Goal: Transaction & Acquisition: Obtain resource

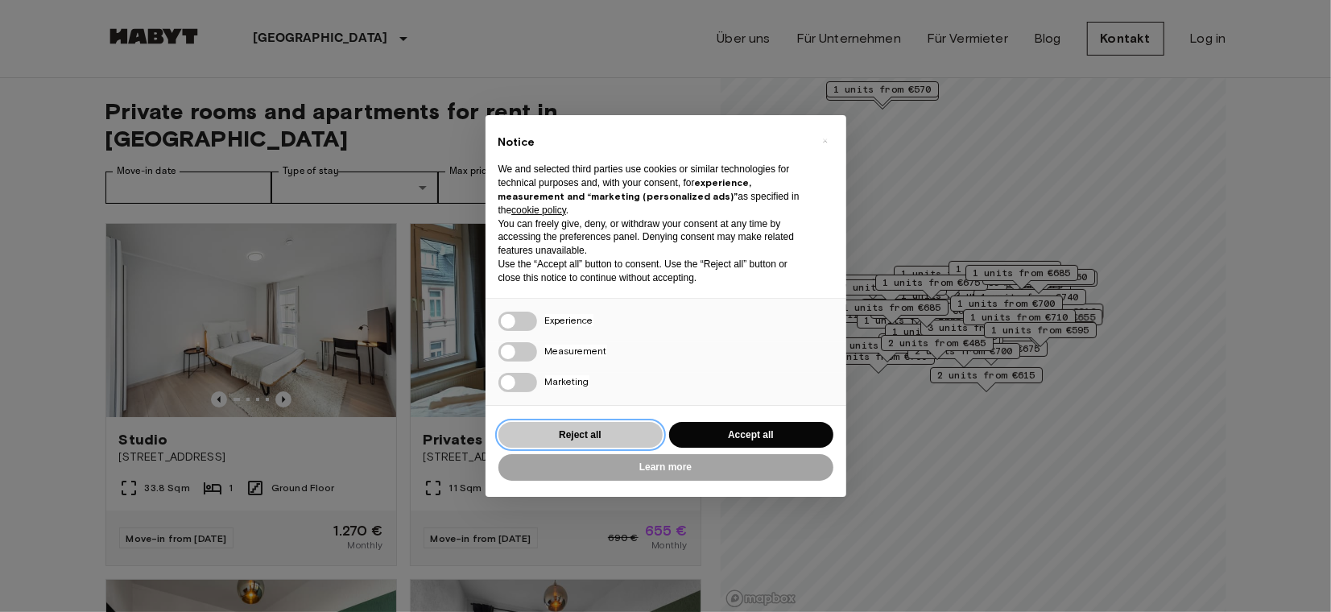
click at [565, 431] on button "Reject all" at bounding box center [581, 435] width 164 height 27
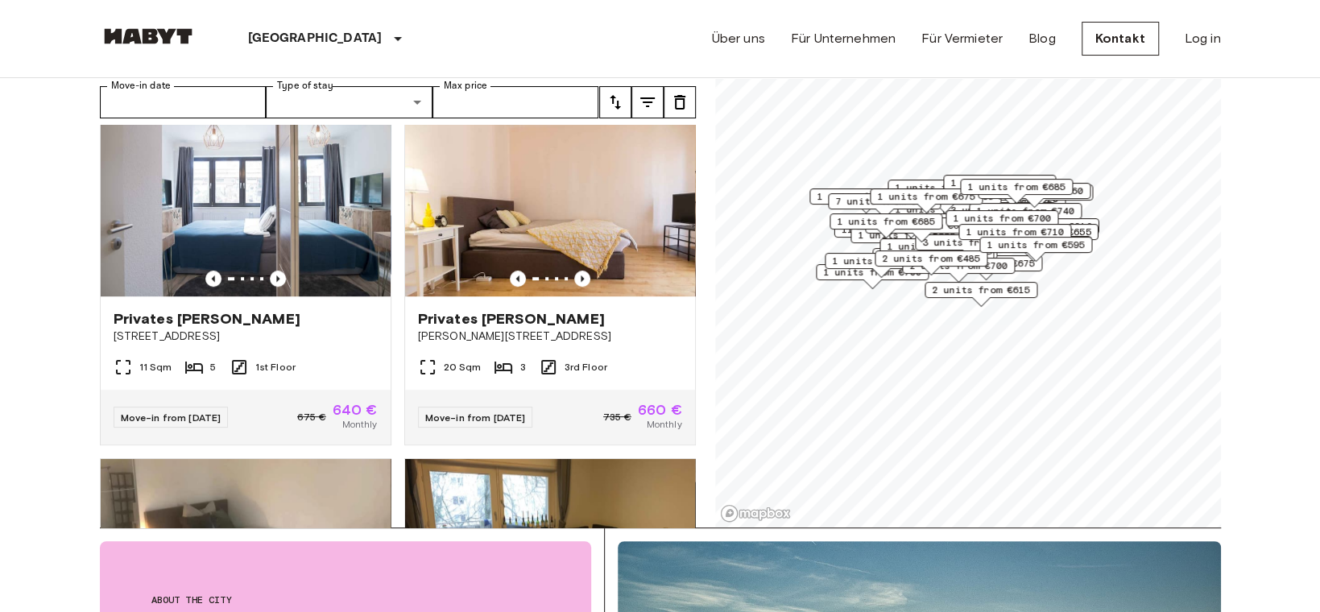
scroll to position [88, 0]
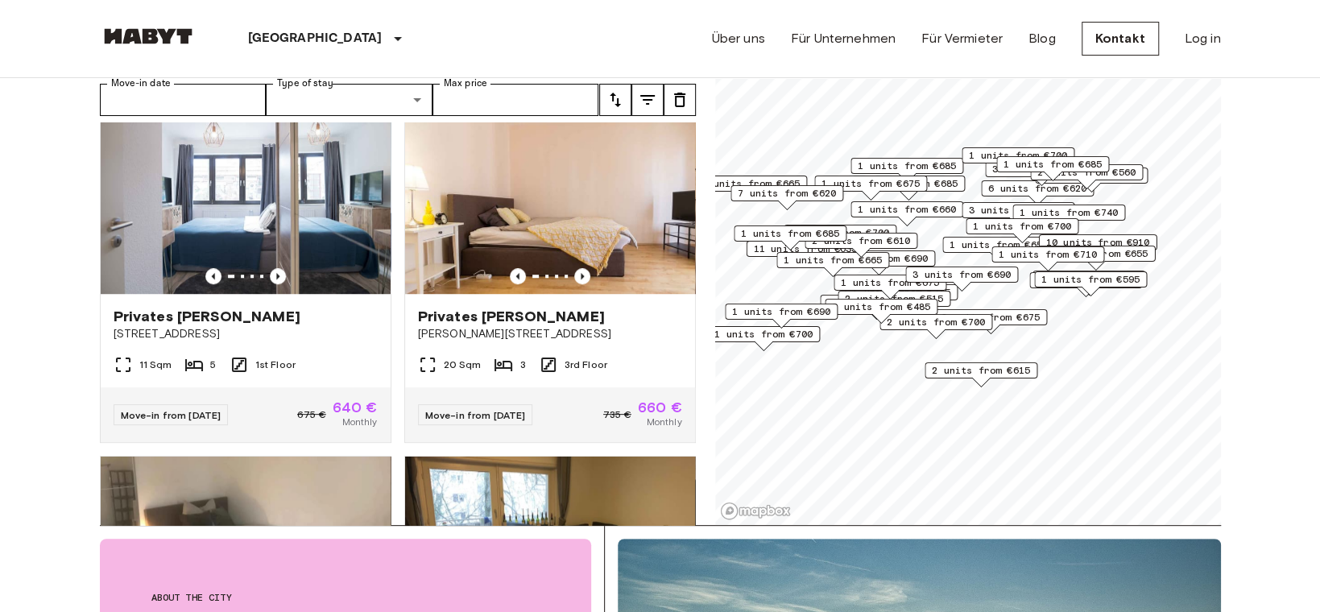
click at [787, 226] on span "1 units from €685" at bounding box center [790, 233] width 98 height 14
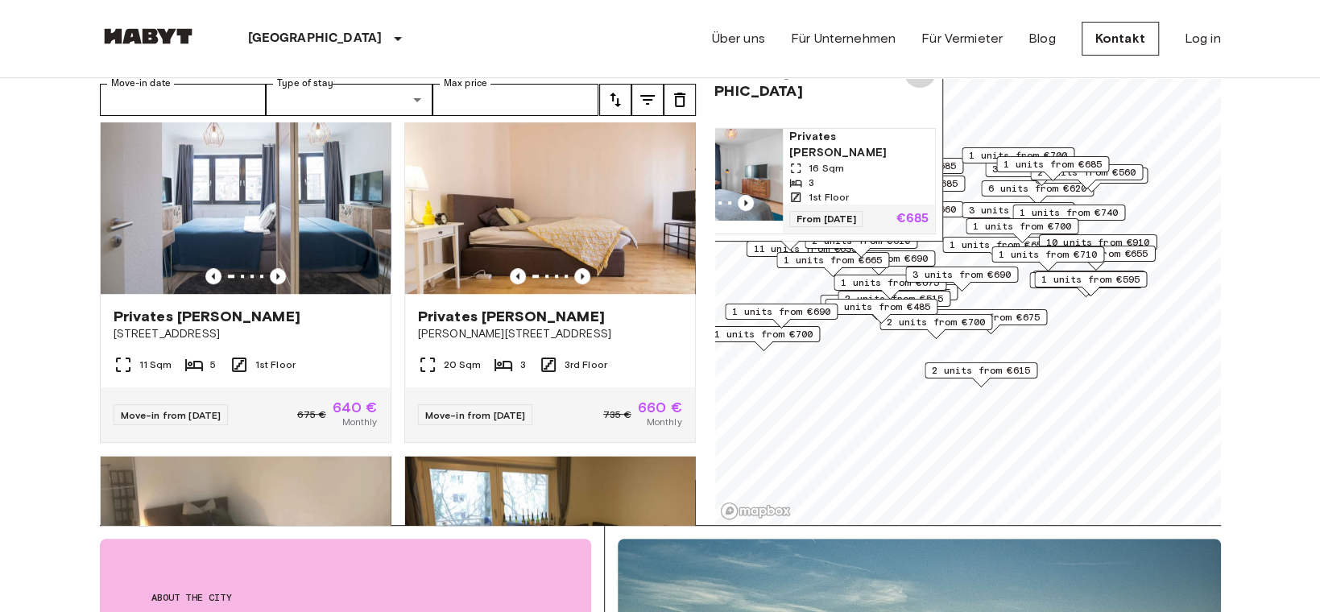
click at [916, 77] on icon "Map marker" at bounding box center [919, 71] width 11 height 11
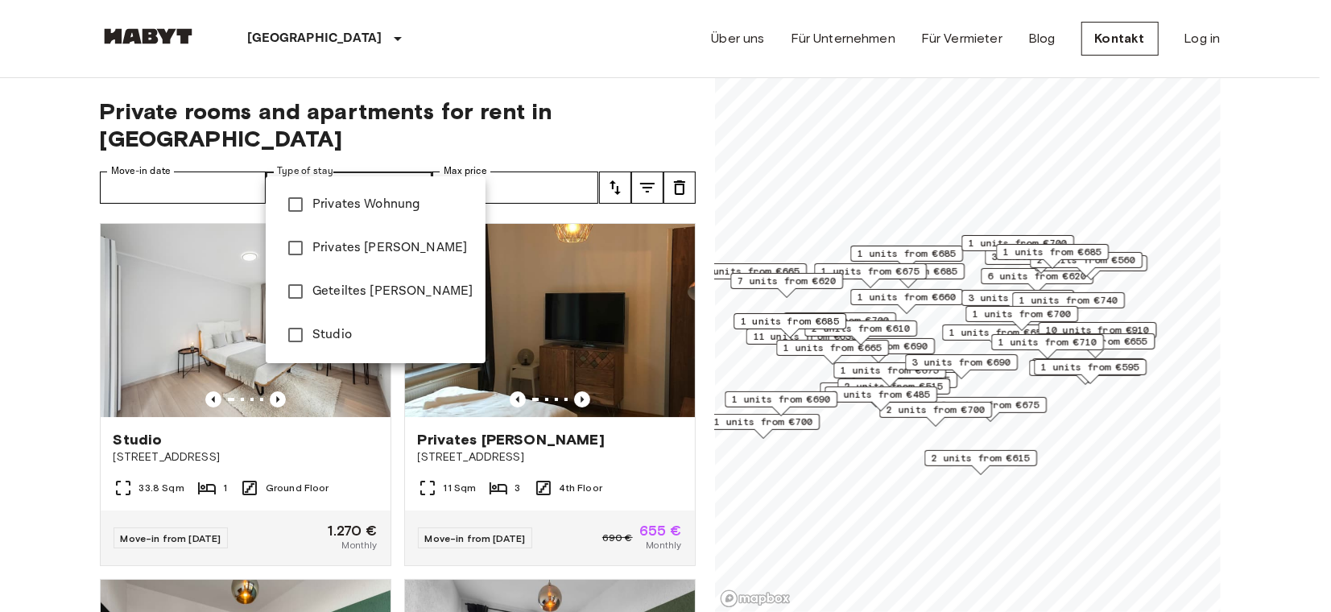
click at [635, 159] on div at bounding box center [665, 306] width 1331 height 612
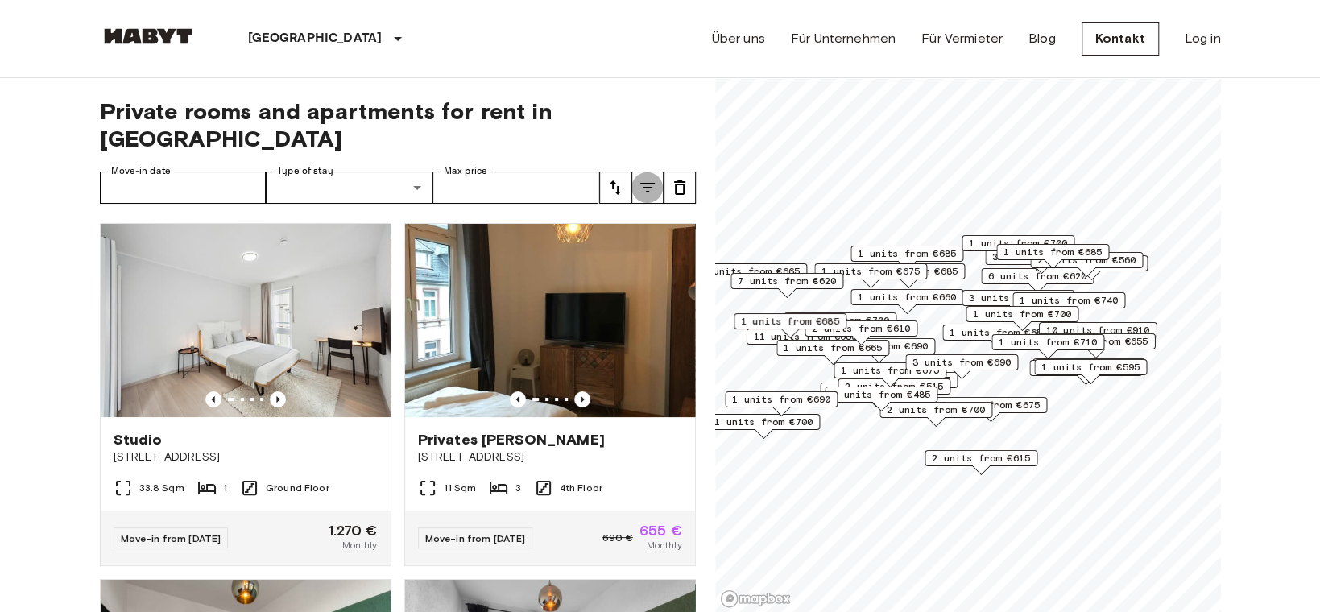
click at [635, 172] on button "tune" at bounding box center [647, 188] width 32 height 32
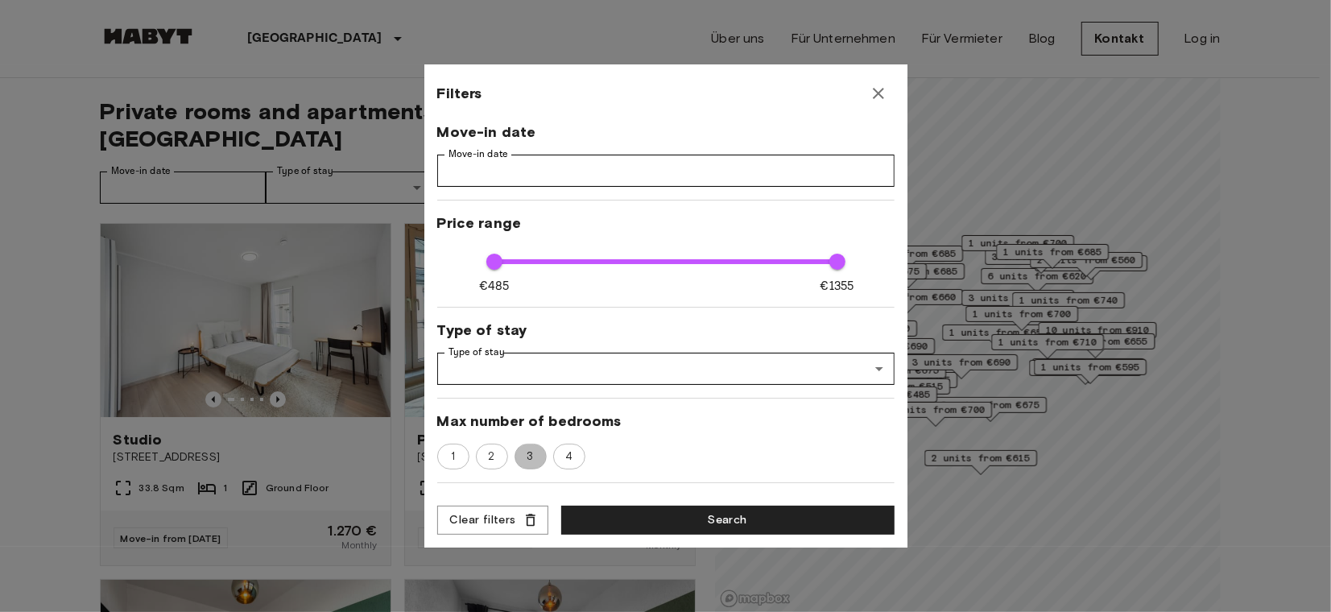
click at [533, 457] on span "3" at bounding box center [530, 457] width 24 height 16
type input "****"
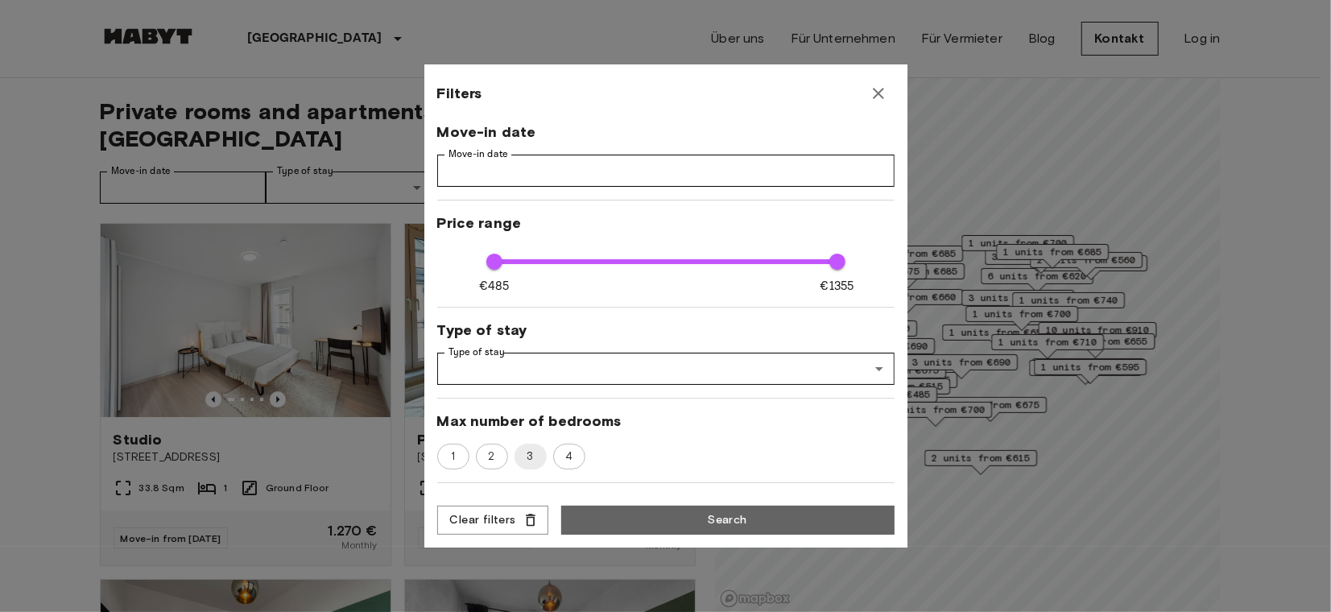
click at [692, 509] on button "Search" at bounding box center [727, 521] width 333 height 30
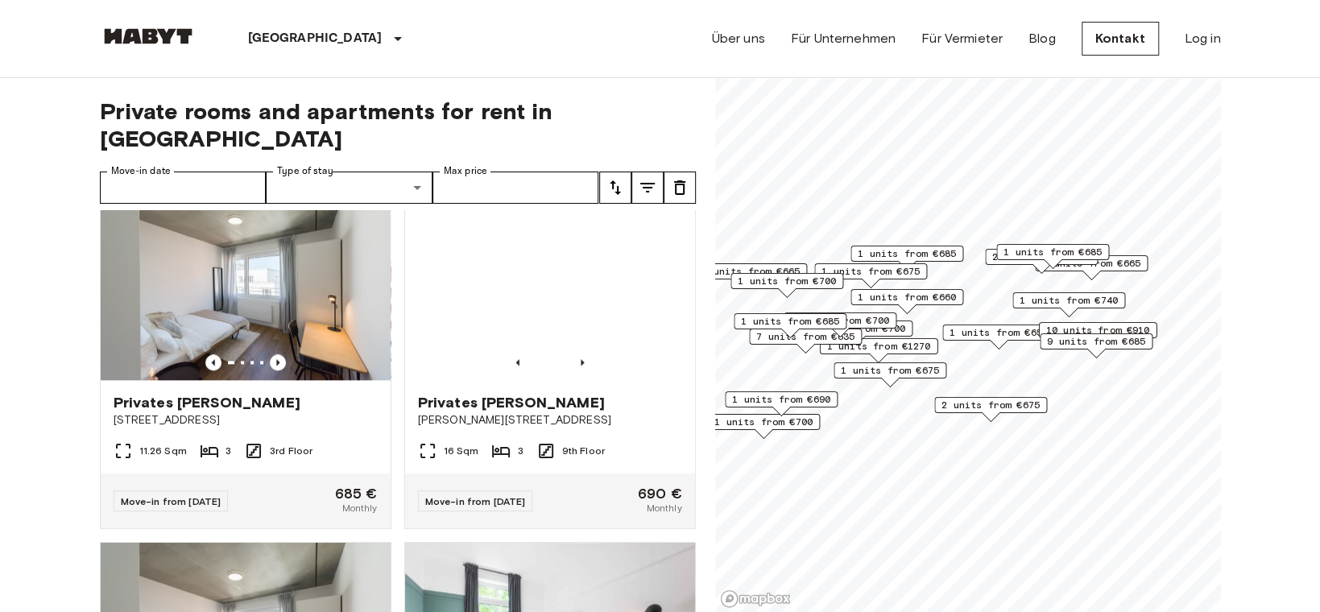
scroll to position [1106, 0]
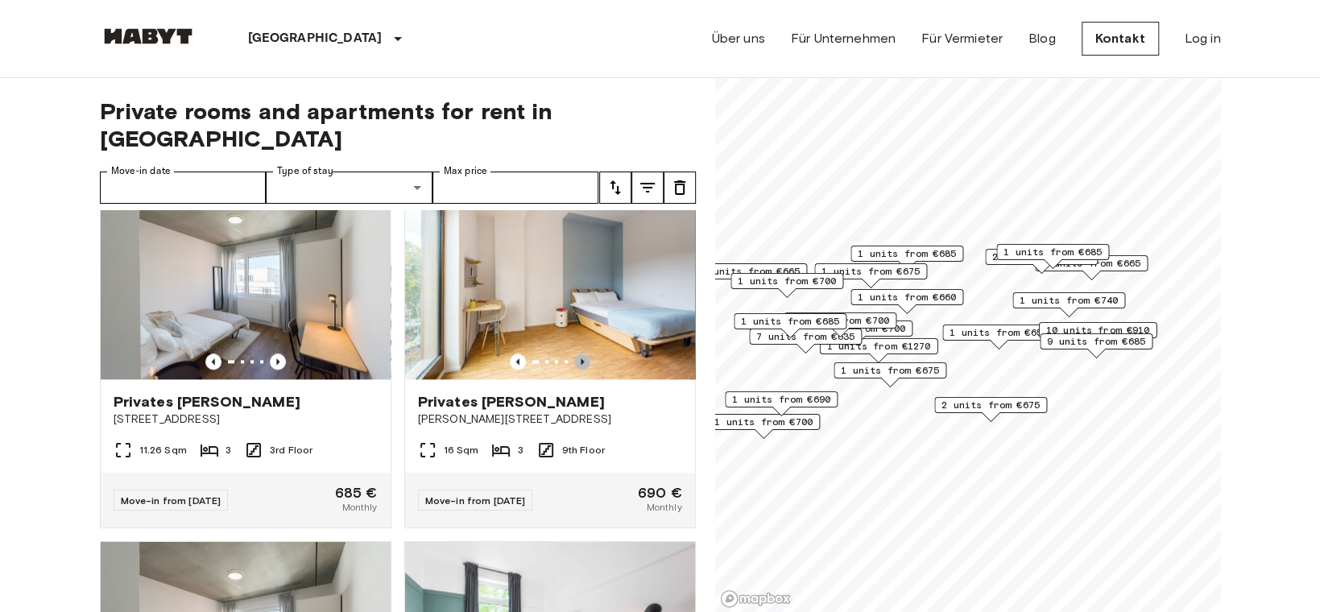
click at [574, 354] on icon "Previous image" at bounding box center [582, 362] width 16 height 16
